Goal: Information Seeking & Learning: Learn about a topic

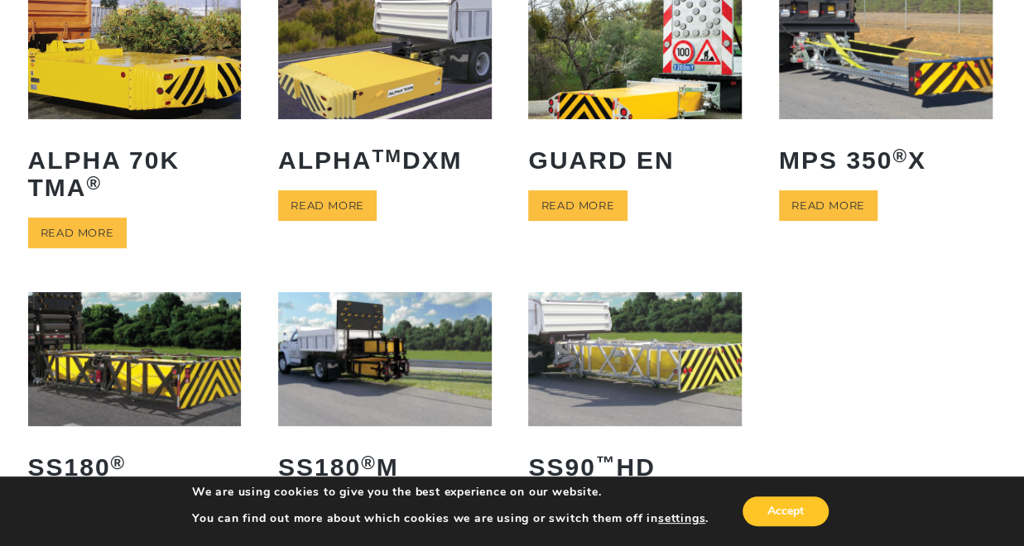
scroll to position [163, 0]
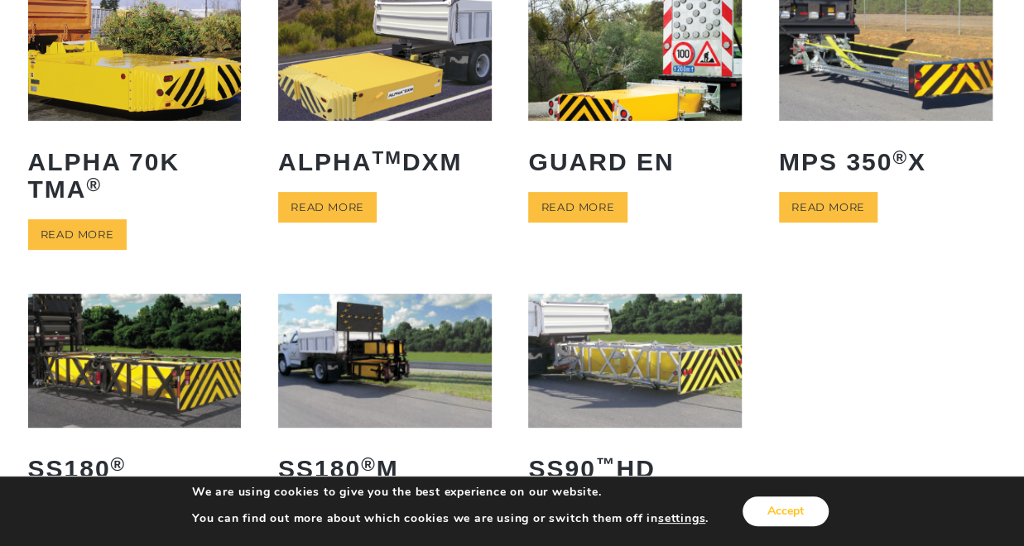
drag, startPoint x: 764, startPoint y: 505, endPoint x: 776, endPoint y: 521, distance: 20.0
click at [776, 521] on button "Accept" at bounding box center [785, 512] width 86 height 30
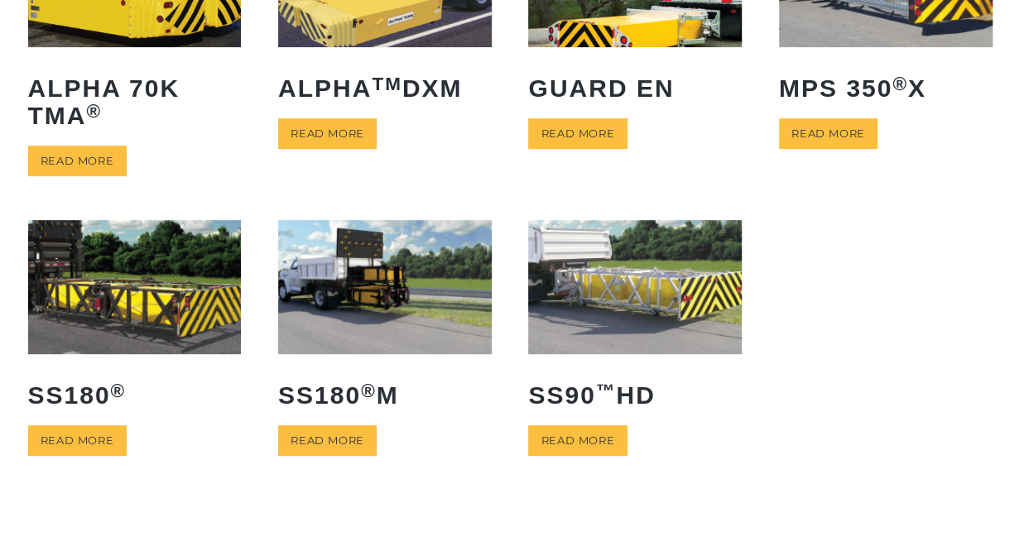
scroll to position [238, 0]
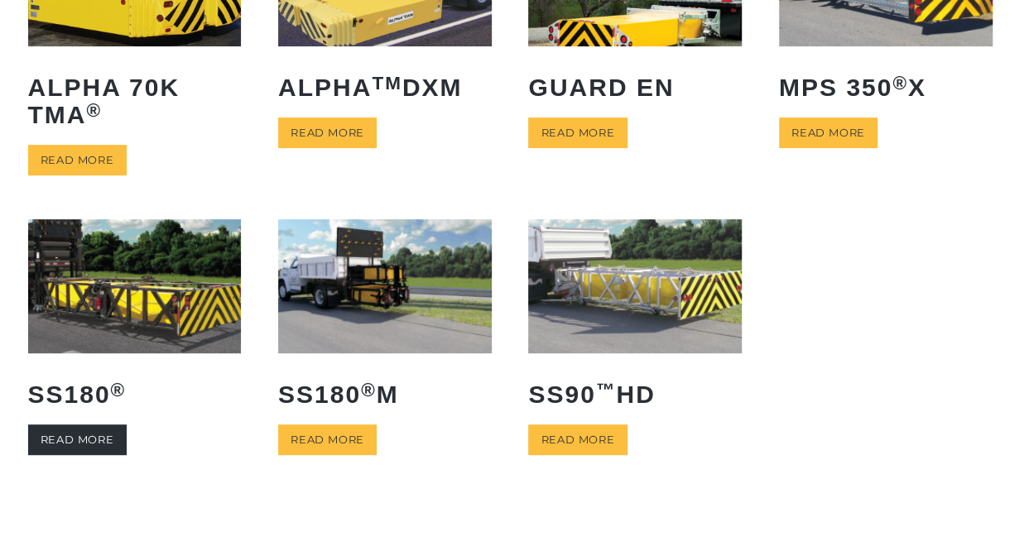
click at [84, 433] on link "Read more" at bounding box center [77, 440] width 98 height 31
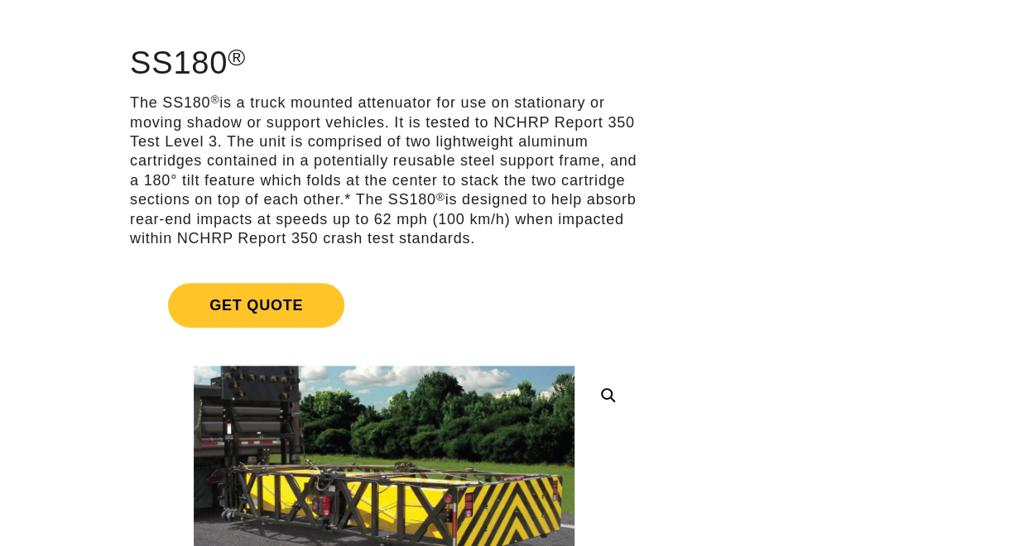
scroll to position [117, 0]
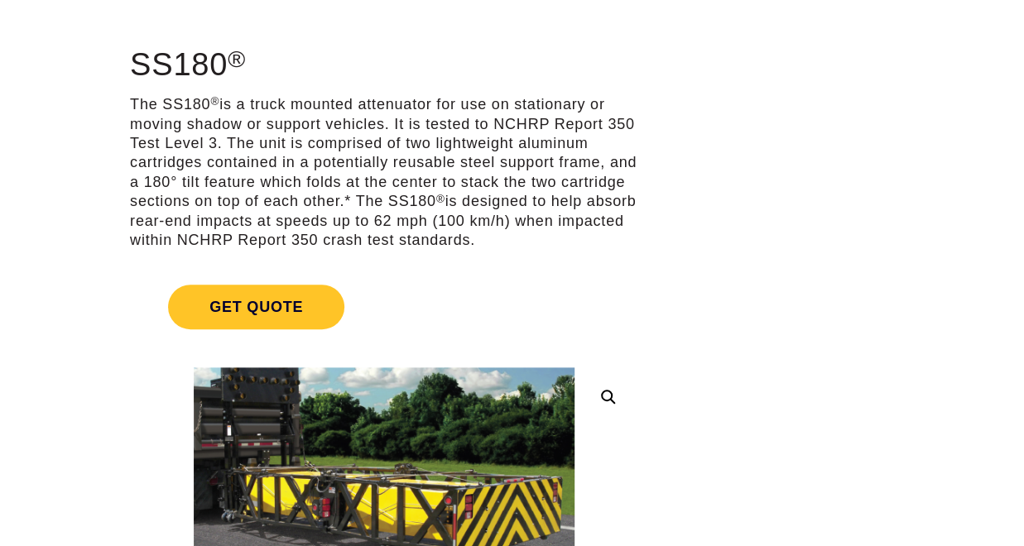
click at [410, 100] on p "The SS180 ® is a truck mounted attenuator for use on stationary or moving shado…" at bounding box center [384, 172] width 508 height 155
copy p "attenuator"
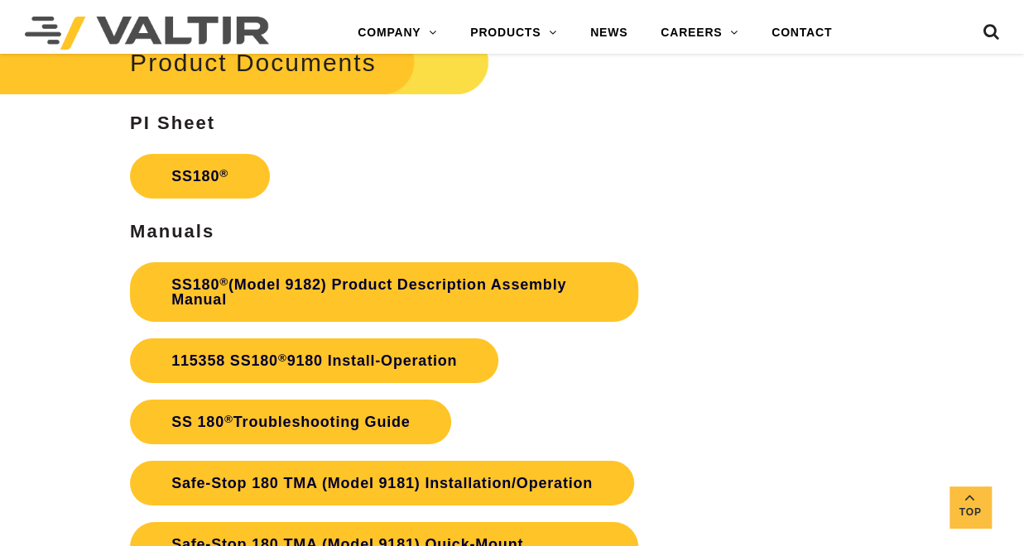
scroll to position [2784, 0]
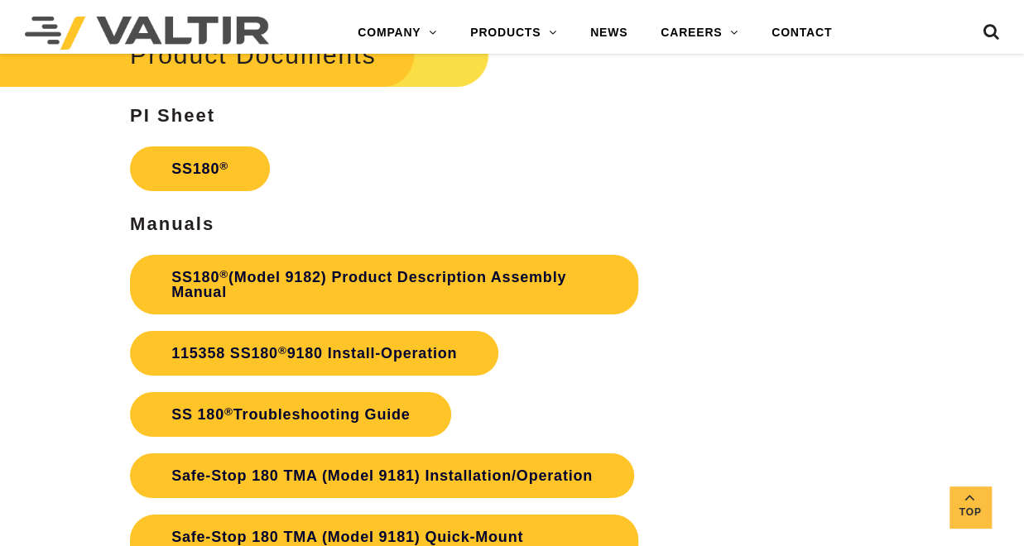
drag, startPoint x: 616, startPoint y: 451, endPoint x: 519, endPoint y: 190, distance: 278.9
click at [519, 190] on p "SS180 ®" at bounding box center [384, 168] width 508 height 61
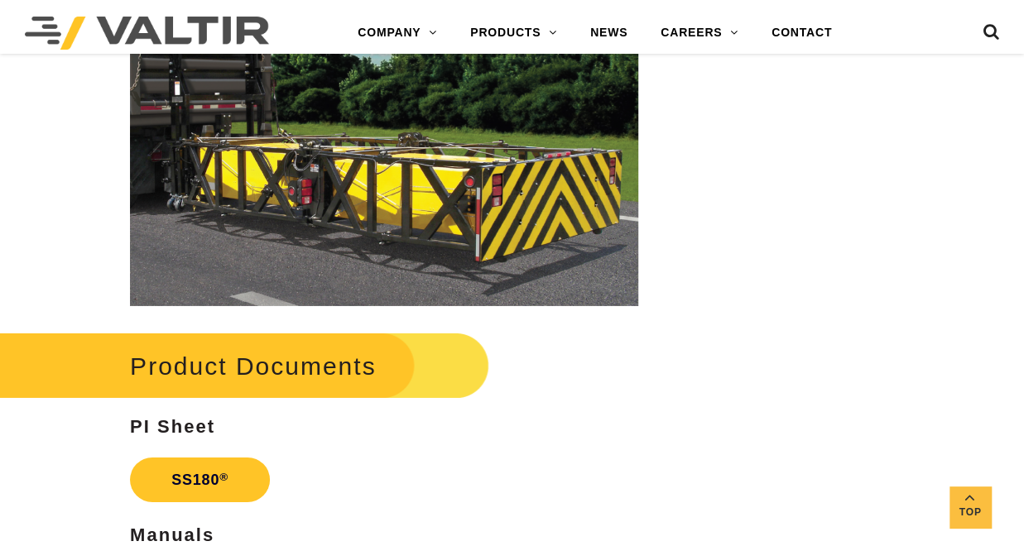
scroll to position [2471, 0]
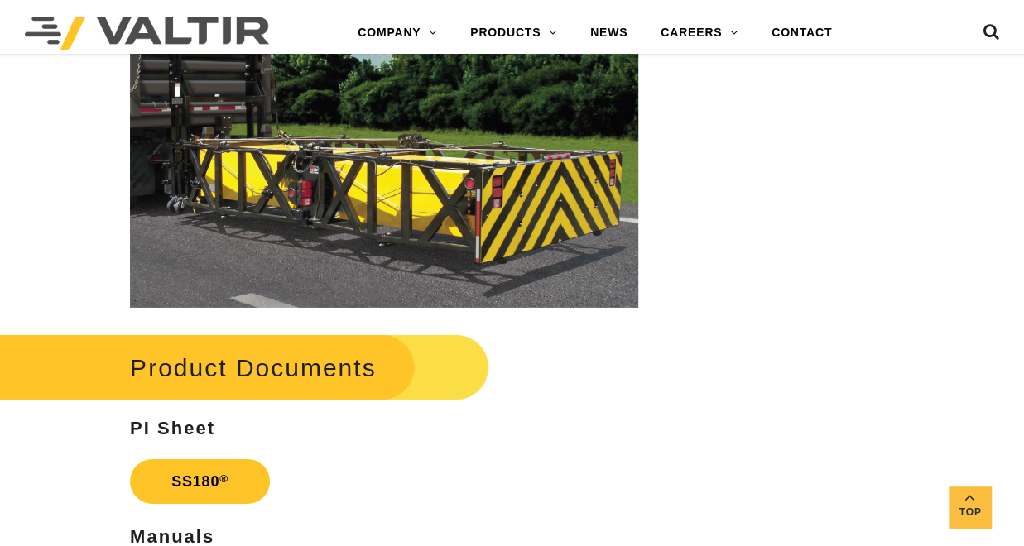
drag, startPoint x: 454, startPoint y: 188, endPoint x: 402, endPoint y: 152, distance: 63.1
click at [402, 152] on img at bounding box center [384, 157] width 508 height 302
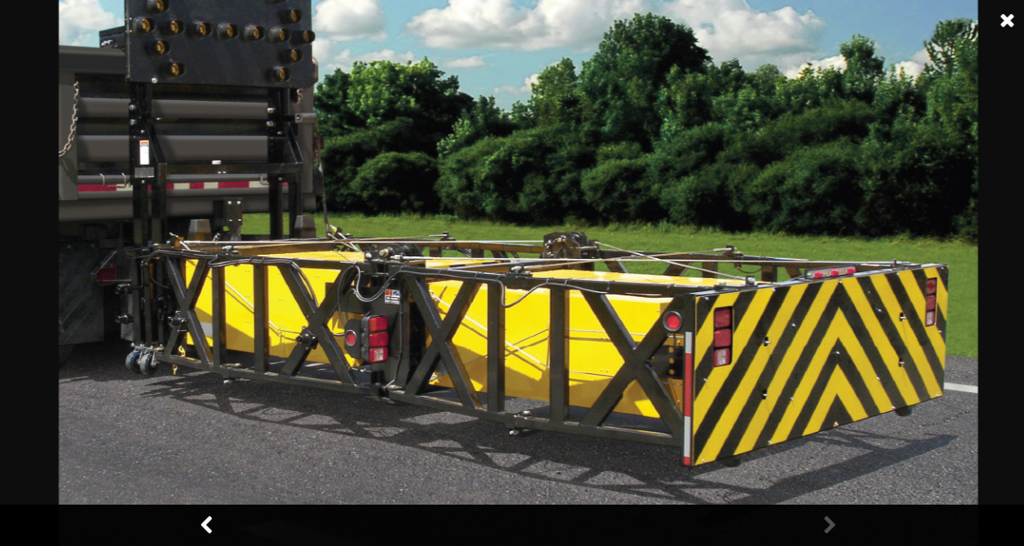
click at [825, 530] on link at bounding box center [828, 525] width 41 height 41
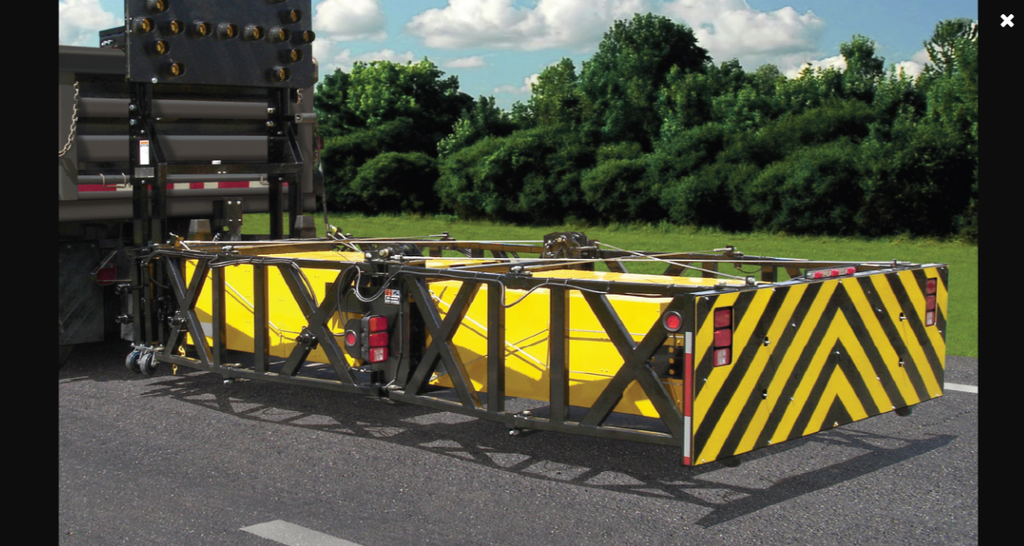
click at [252, 356] on img at bounding box center [518, 273] width 919 height 546
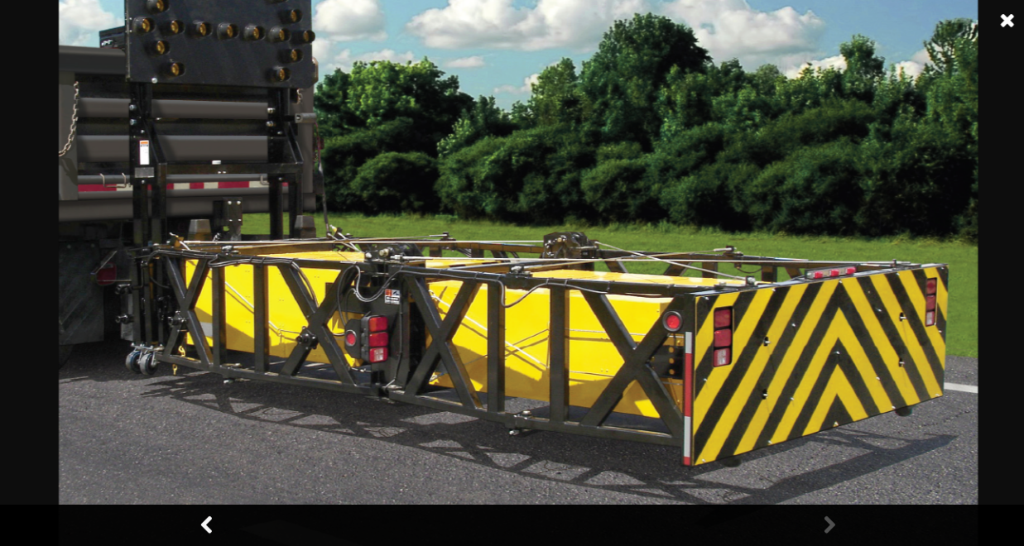
drag, startPoint x: 252, startPoint y: 356, endPoint x: 210, endPoint y: 516, distance: 165.0
click at [210, 516] on div at bounding box center [518, 273] width 1036 height 546
click at [209, 524] on link at bounding box center [207, 525] width 41 height 41
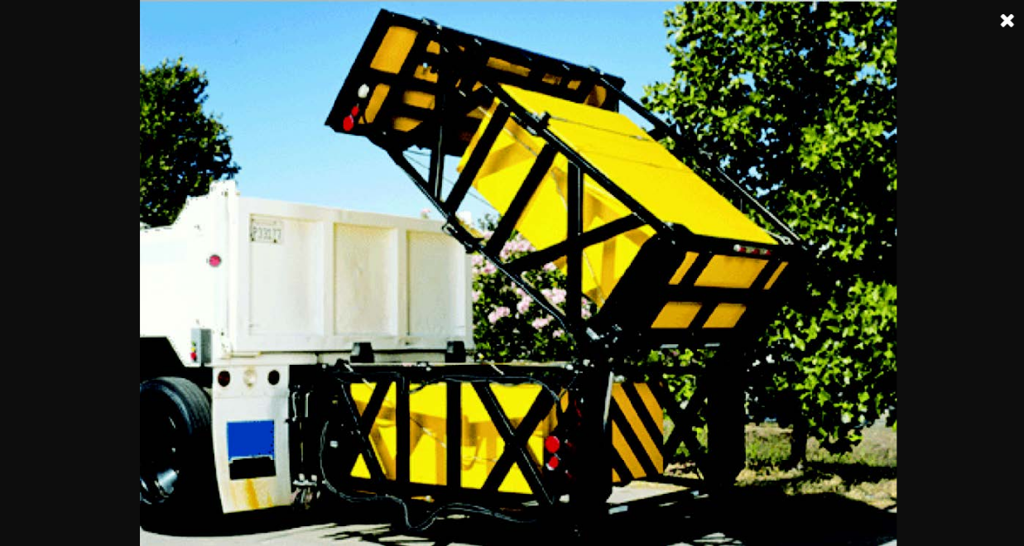
click at [1002, 18] on link at bounding box center [1007, 20] width 41 height 41
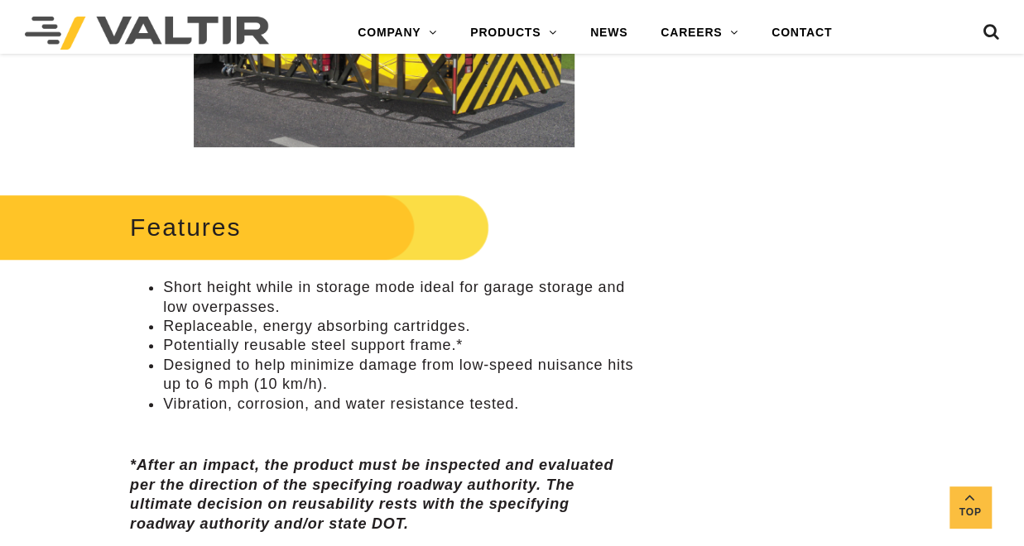
scroll to position [562, 0]
